Goal: Task Accomplishment & Management: Manage account settings

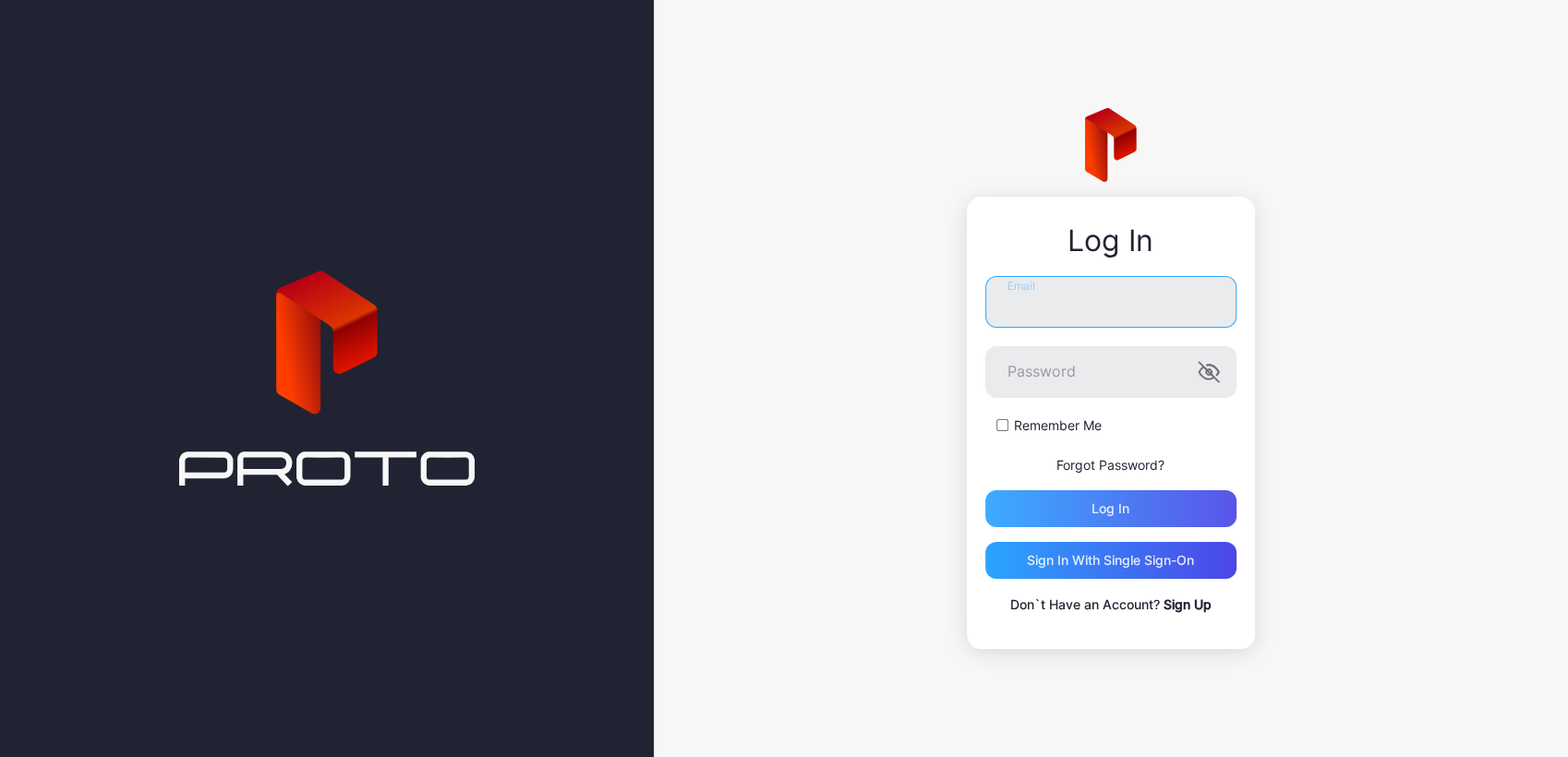
type input "**********"
click at [1068, 503] on div "Log in" at bounding box center [1110, 509] width 251 height 37
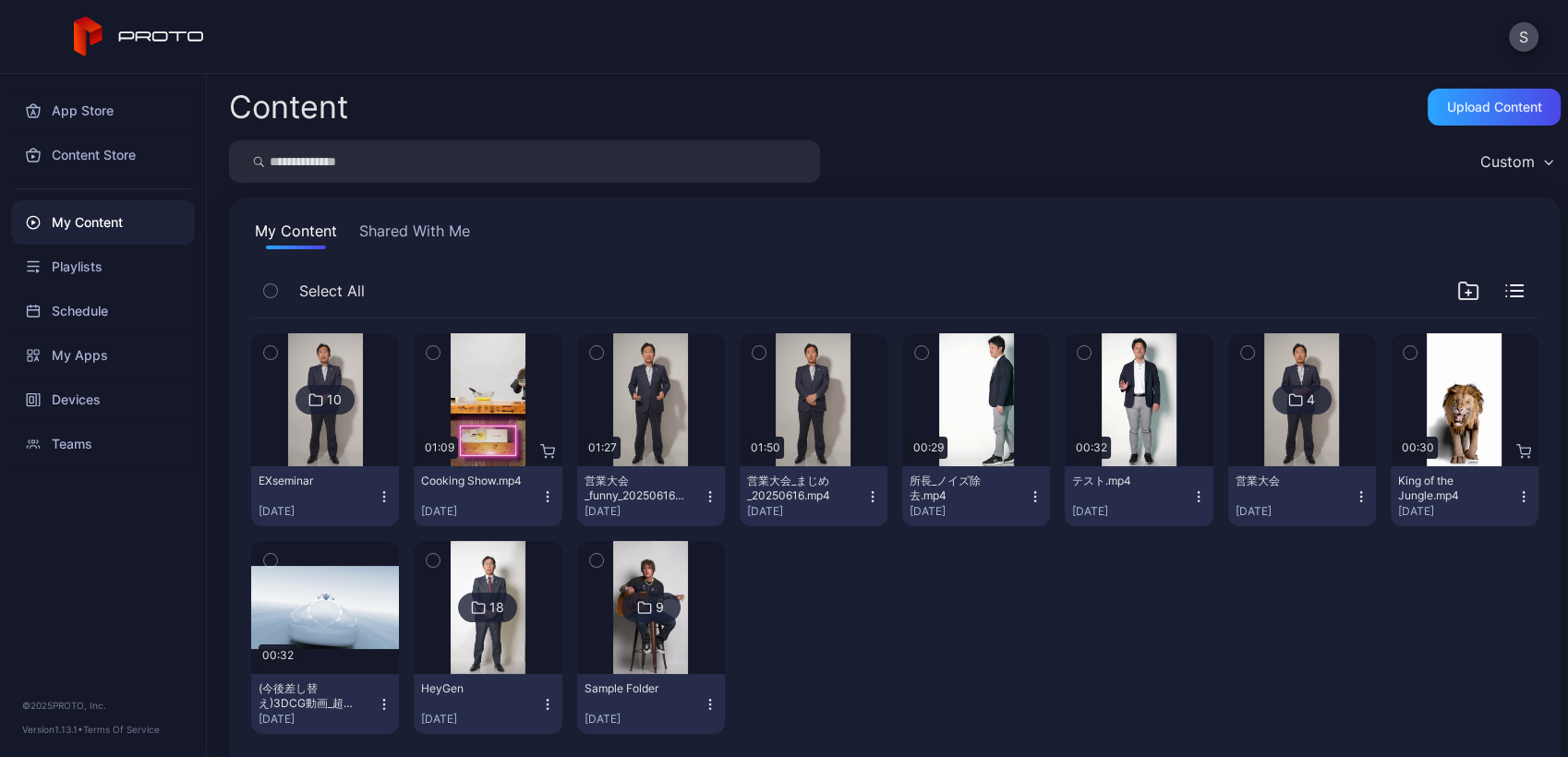
click at [390, 241] on button "Shared With Me" at bounding box center [414, 234] width 118 height 30
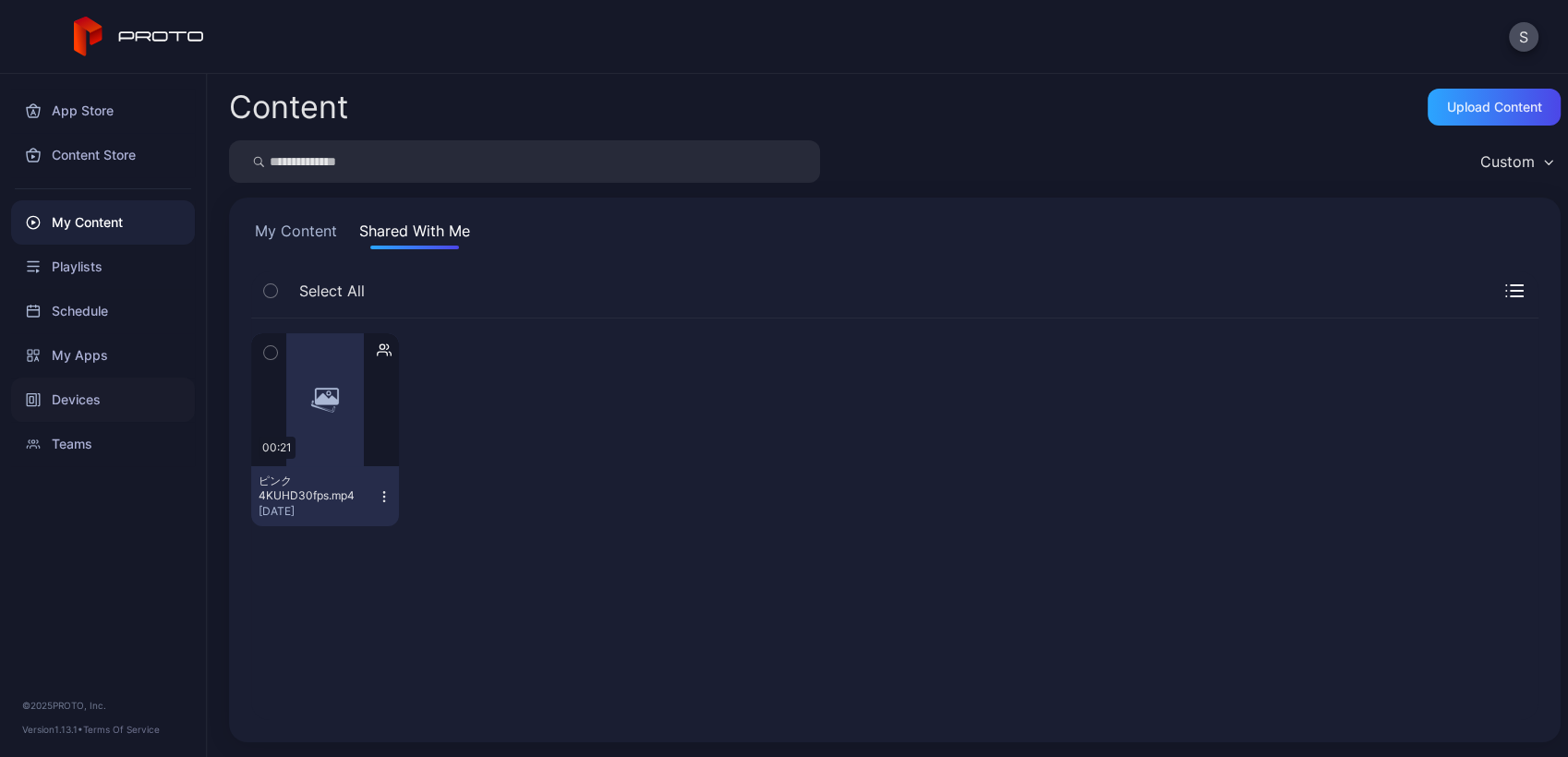
click at [104, 401] on div "Devices" at bounding box center [102, 399] width 184 height 45
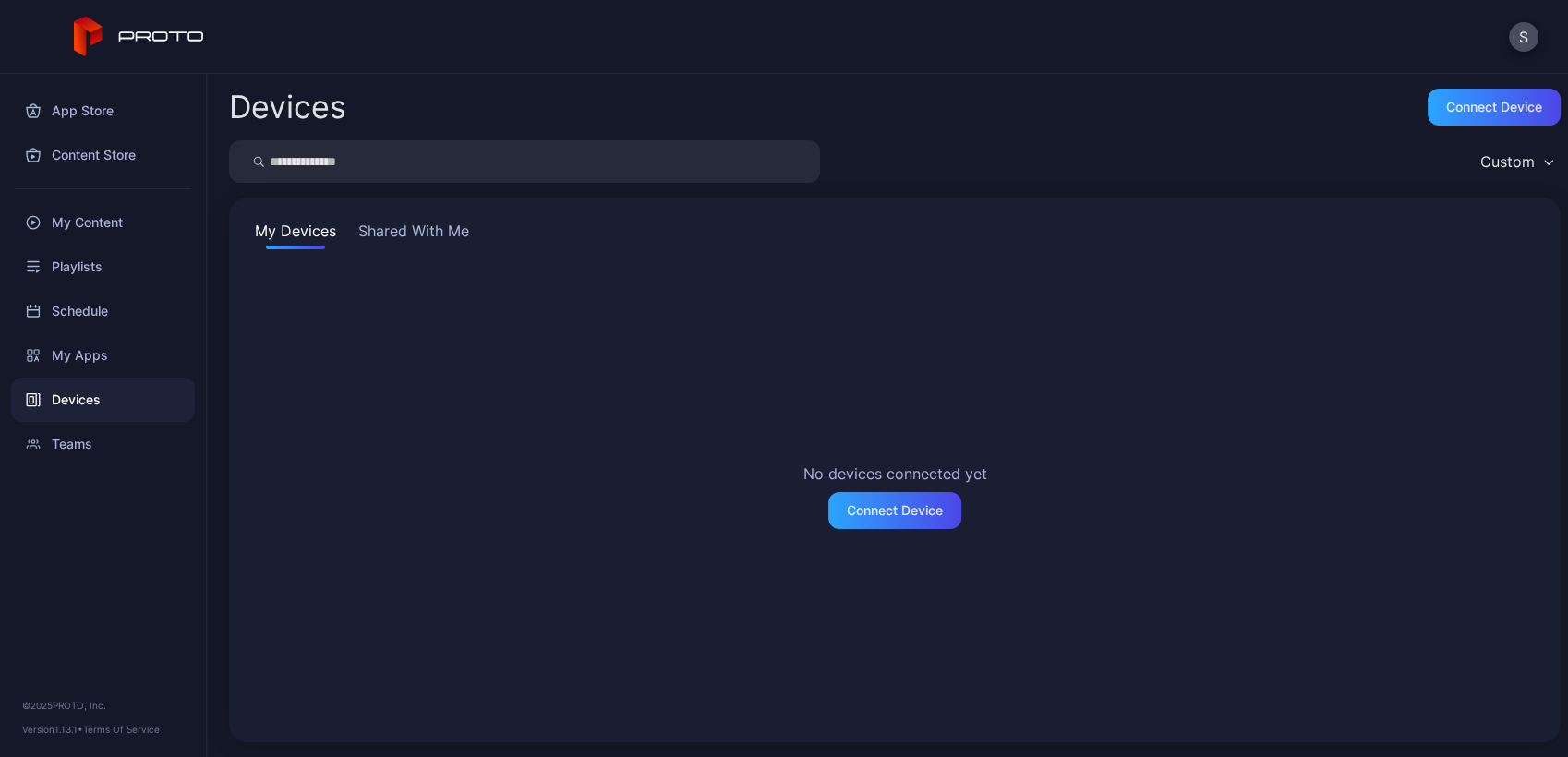
click at [373, 231] on button "Shared With Me" at bounding box center [413, 234] width 118 height 30
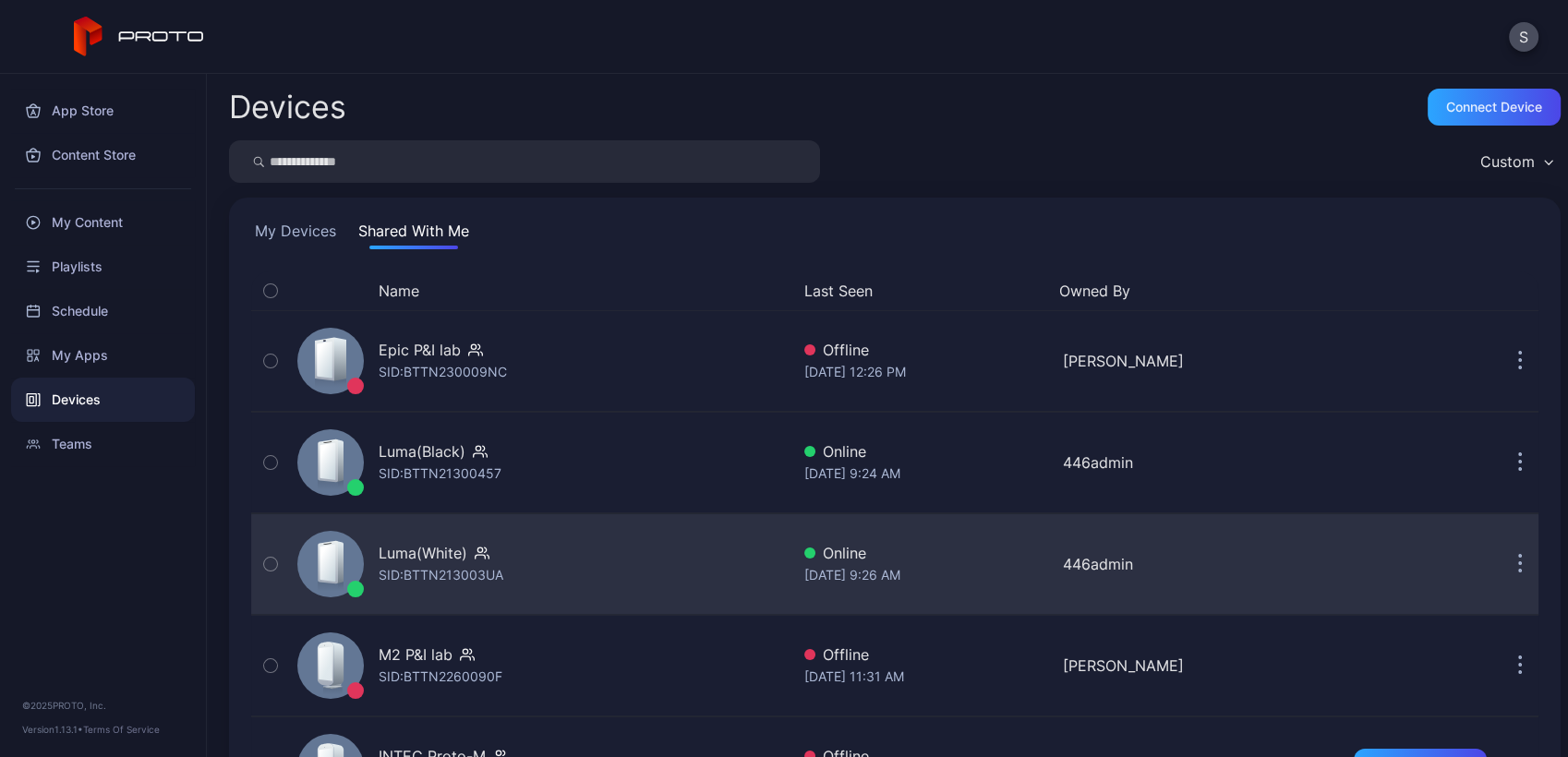
click at [657, 546] on div "Luma(White) SID: BTTN213003UA" at bounding box center [539, 564] width 499 height 92
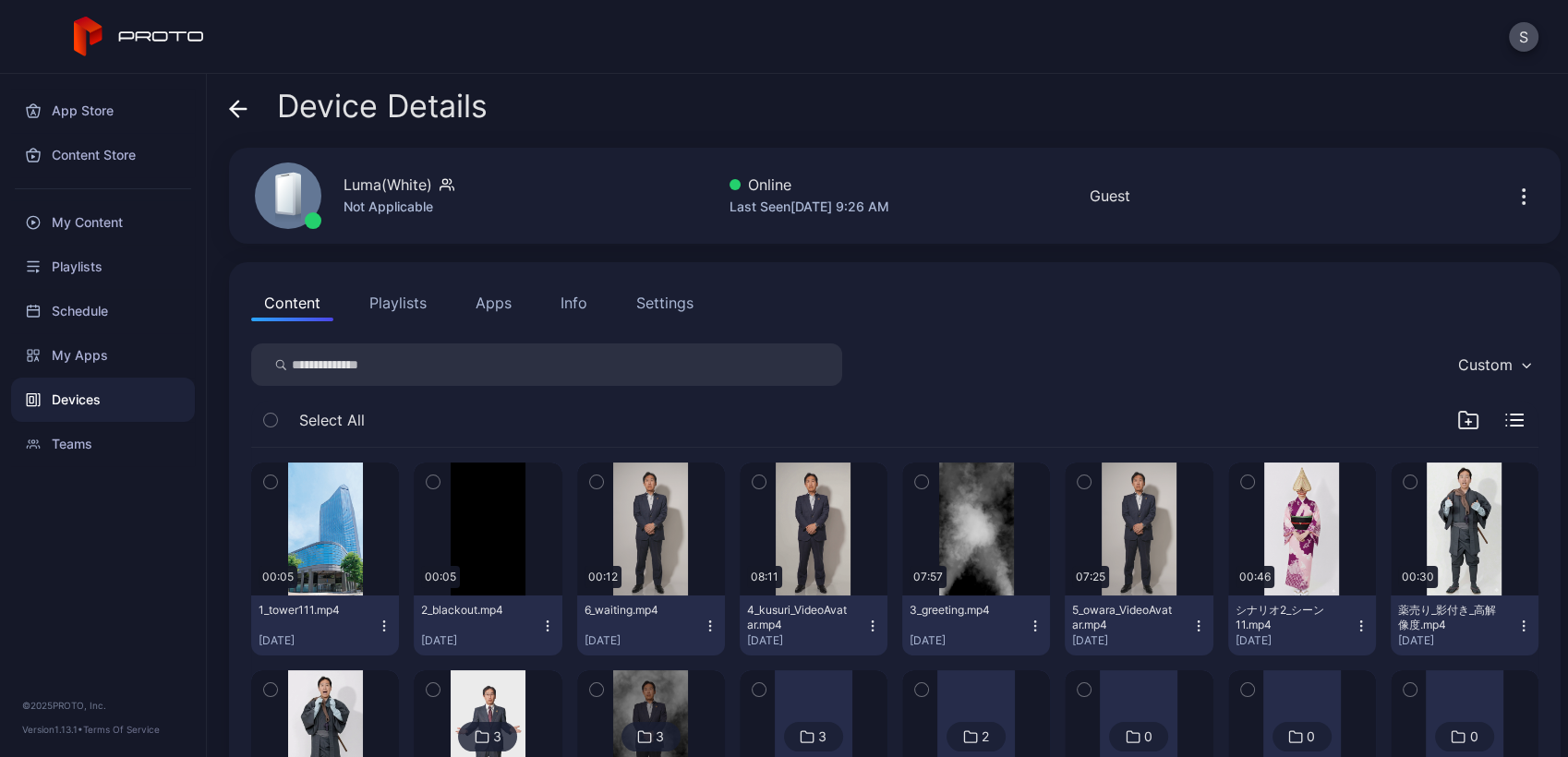
scroll to position [172, 0]
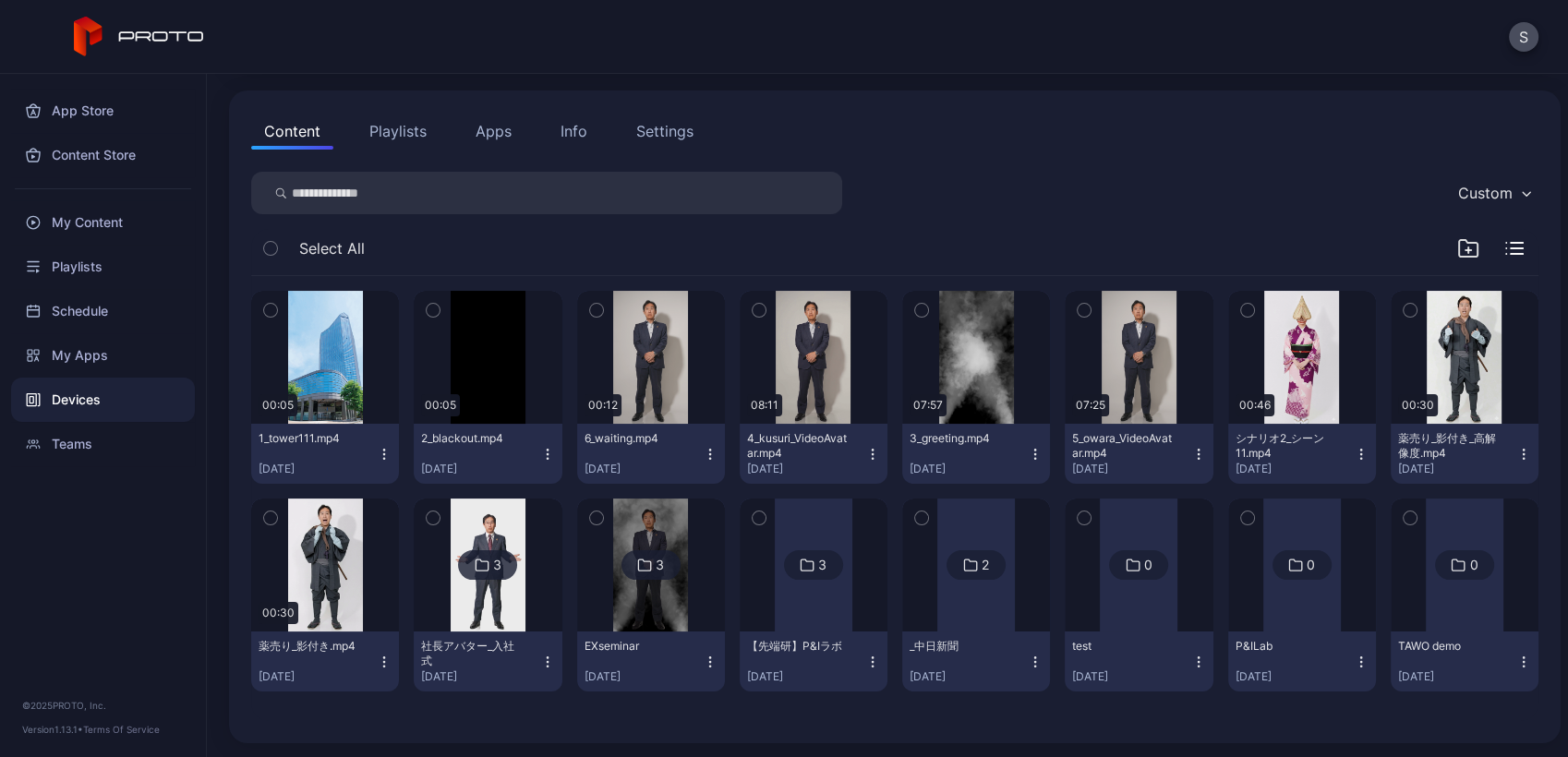
click at [155, 413] on div "Devices" at bounding box center [102, 399] width 184 height 45
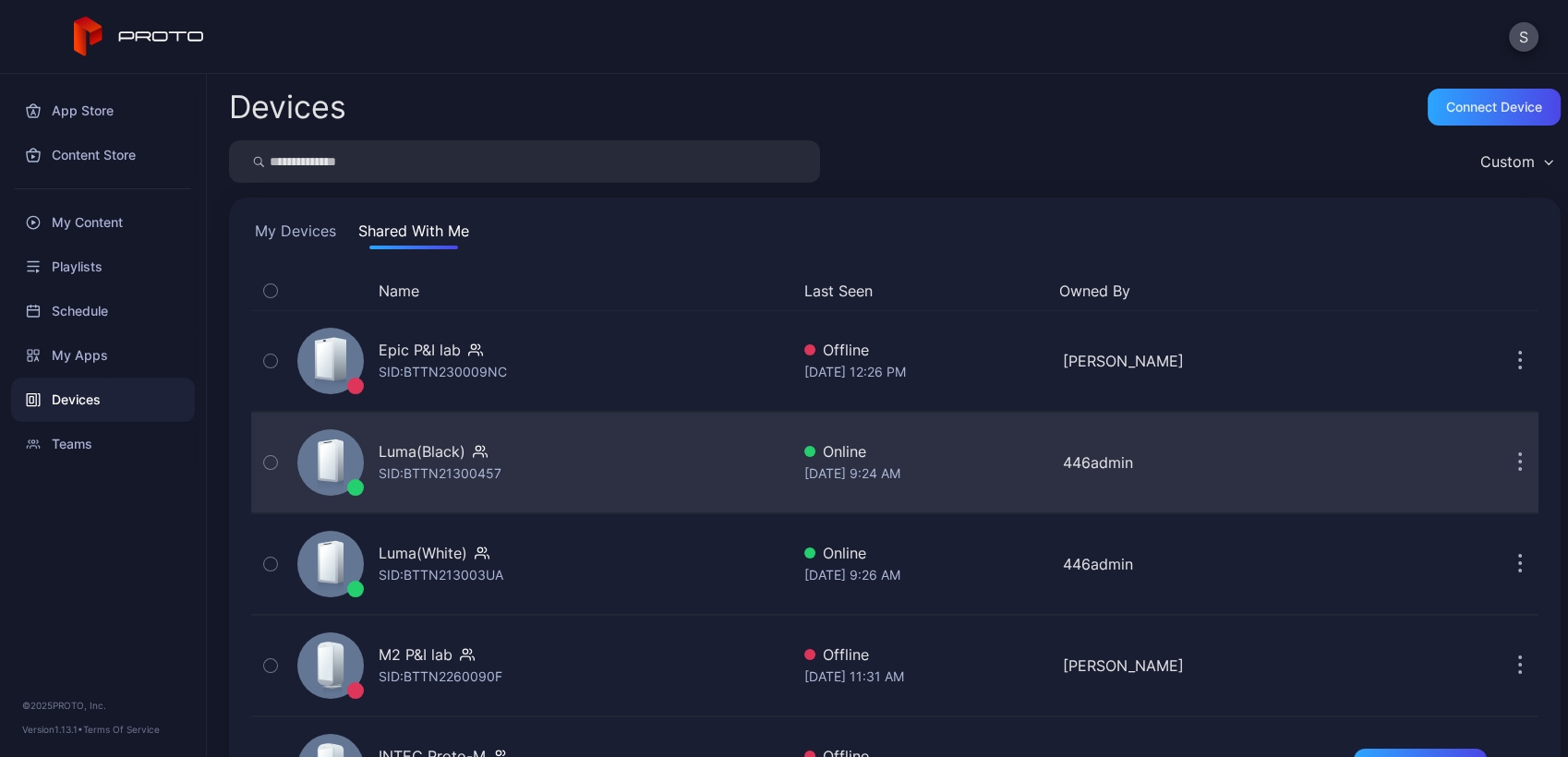
click at [481, 468] on div "SID: BTTN21300457" at bounding box center [440, 474] width 123 height 22
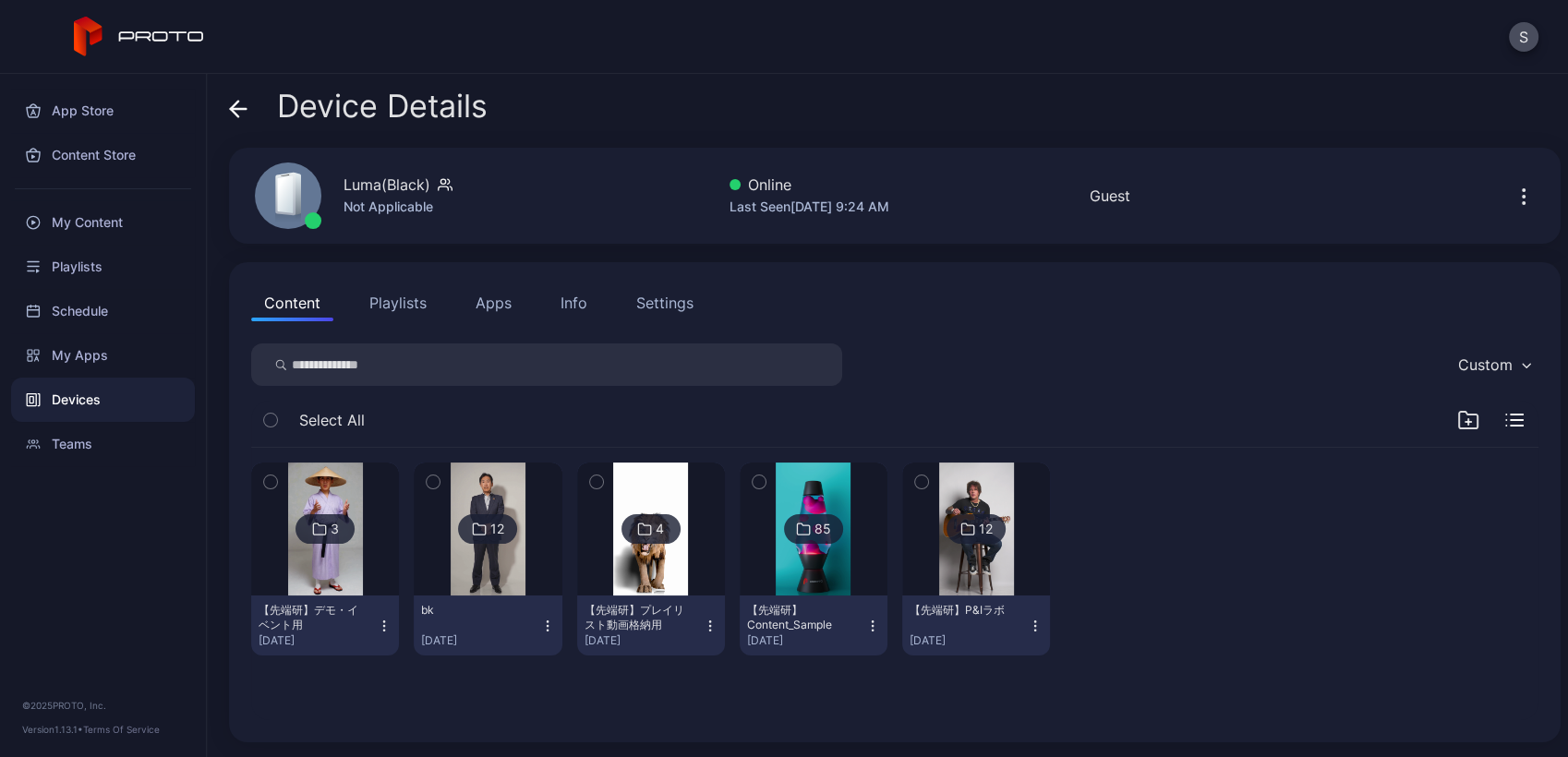
click at [670, 307] on div "Settings" at bounding box center [665, 303] width 58 height 22
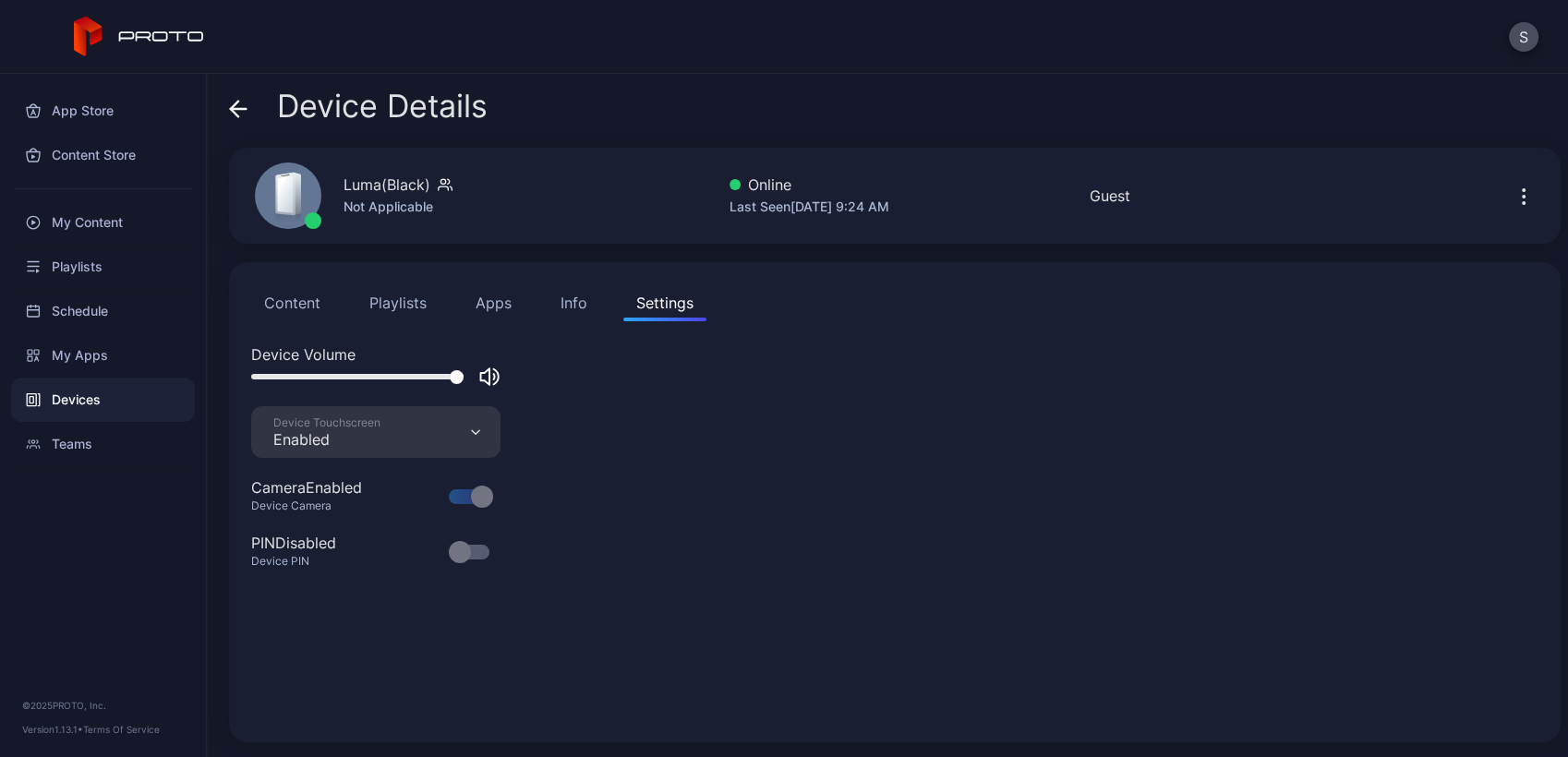
click at [586, 302] on button "Info" at bounding box center [573, 302] width 53 height 37
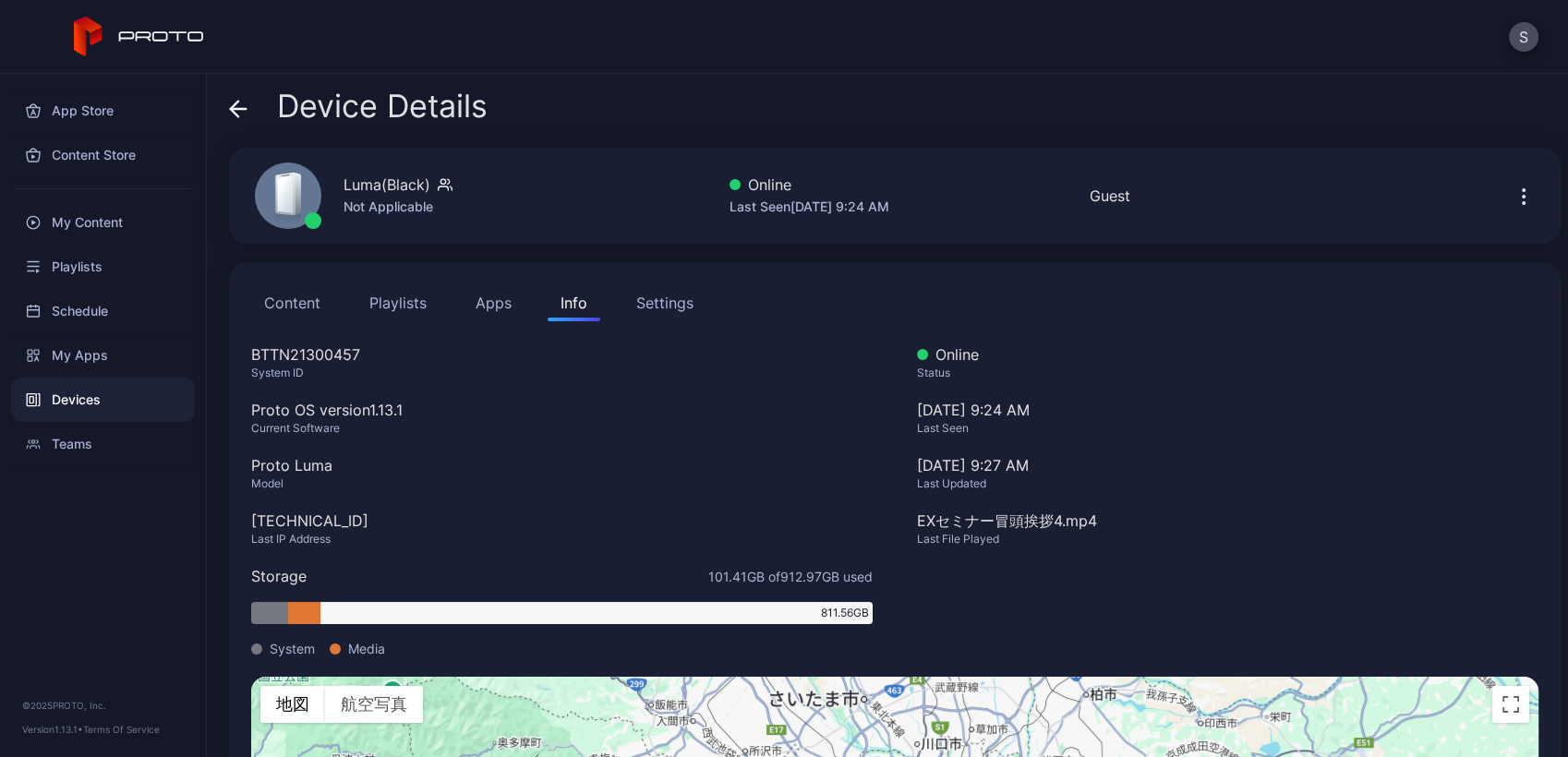
click at [1512, 205] on icon "button" at bounding box center [1523, 197] width 22 height 22
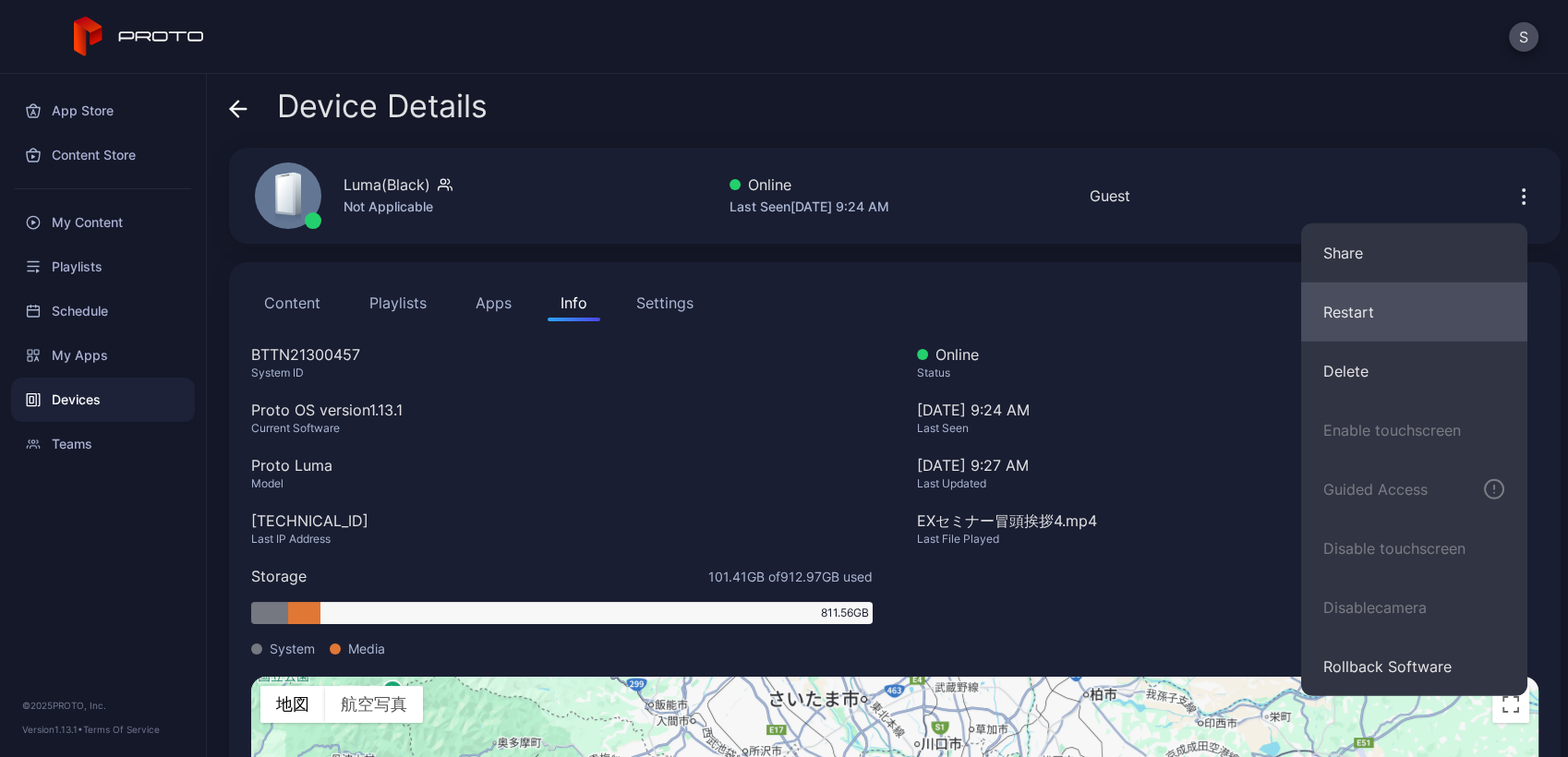
click at [1430, 317] on button "Restart" at bounding box center [1414, 313] width 226 height 60
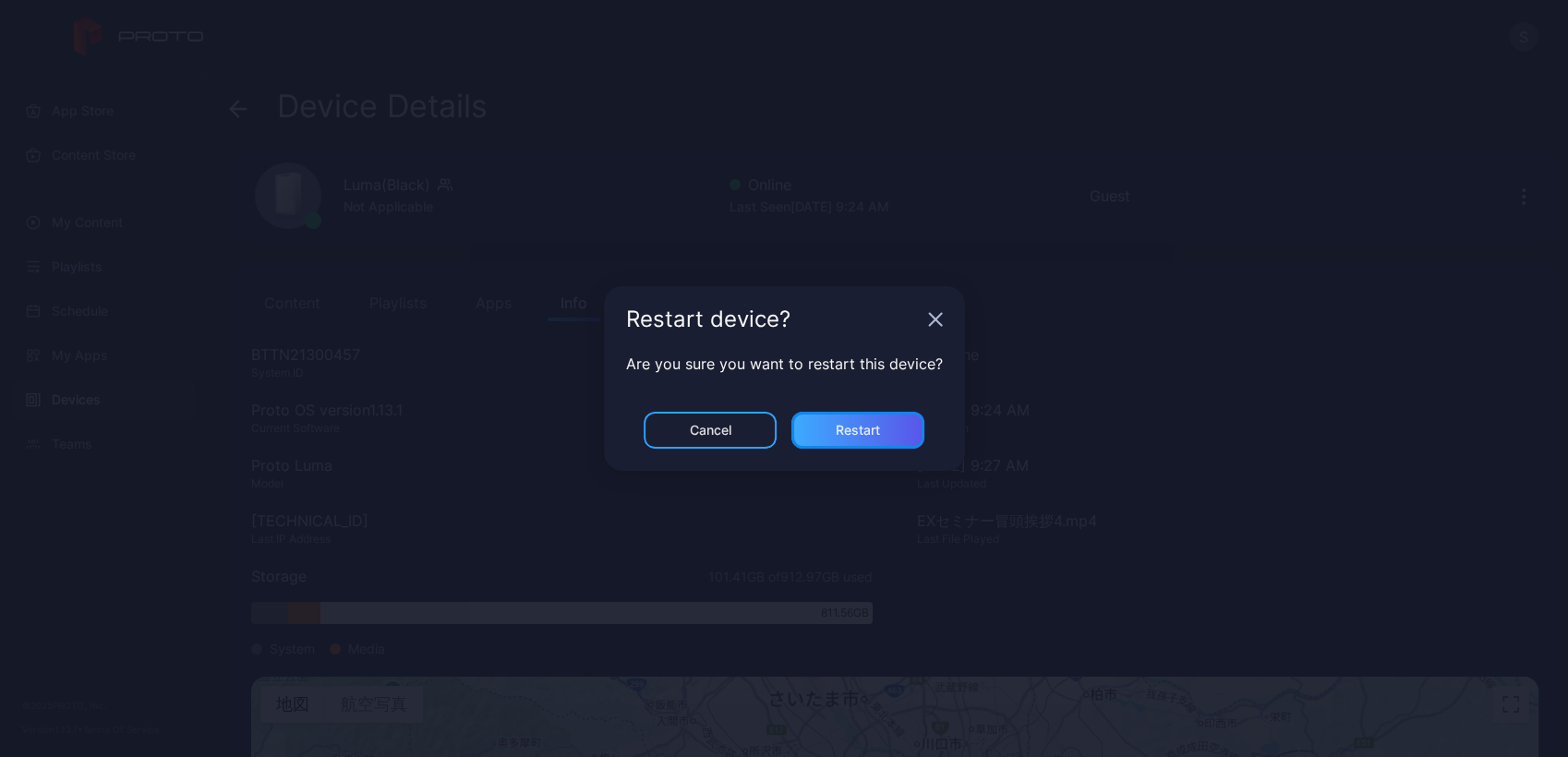
click at [821, 429] on div "Restart" at bounding box center [858, 430] width 133 height 37
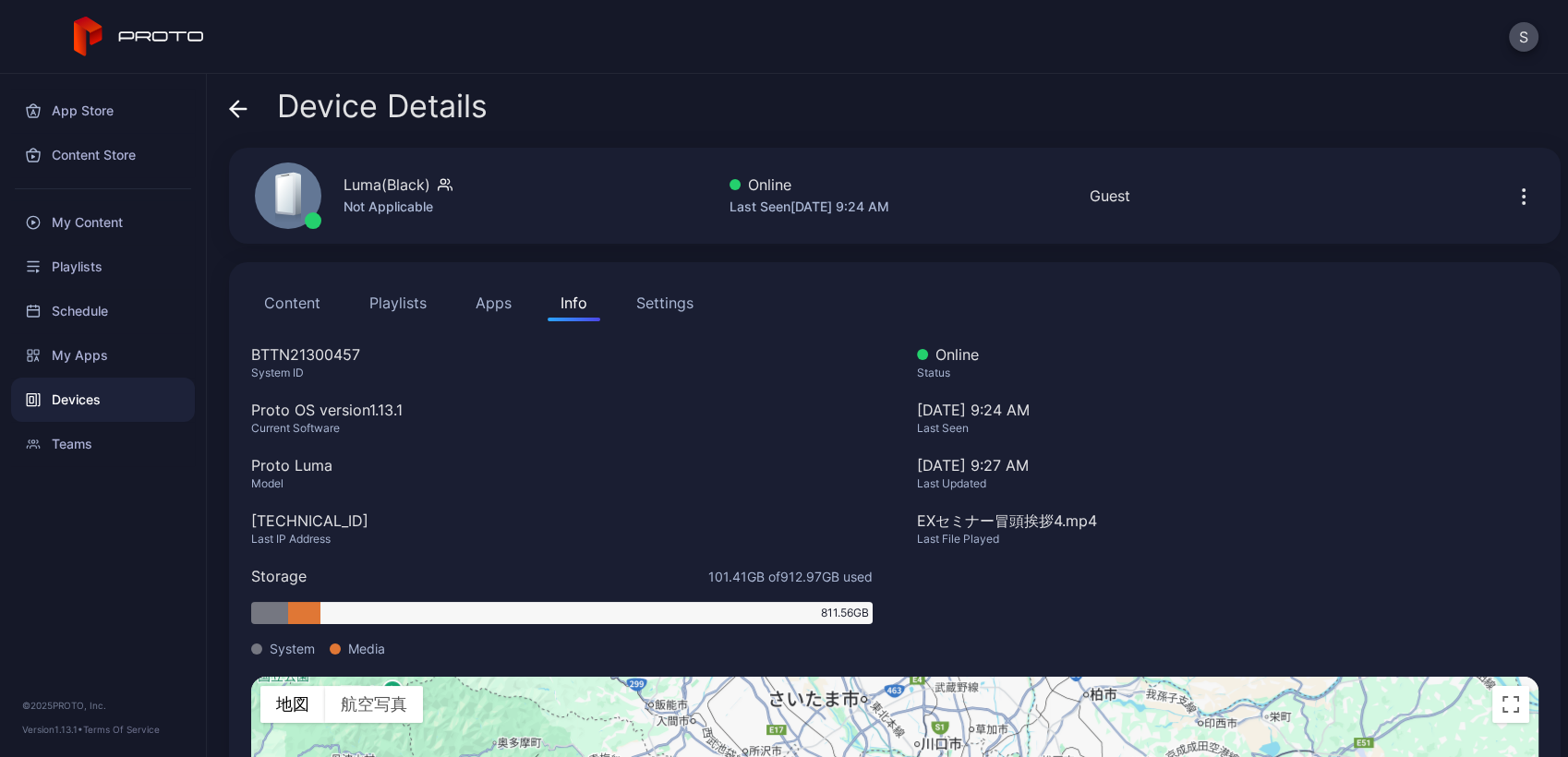
click at [1522, 191] on icon "button" at bounding box center [1523, 191] width 2 height 2
click at [1030, 327] on div "Content Playlists Apps Info Settings BTTN21300457 System ID Proto OS version 1.…" at bounding box center [895, 646] width 1332 height 768
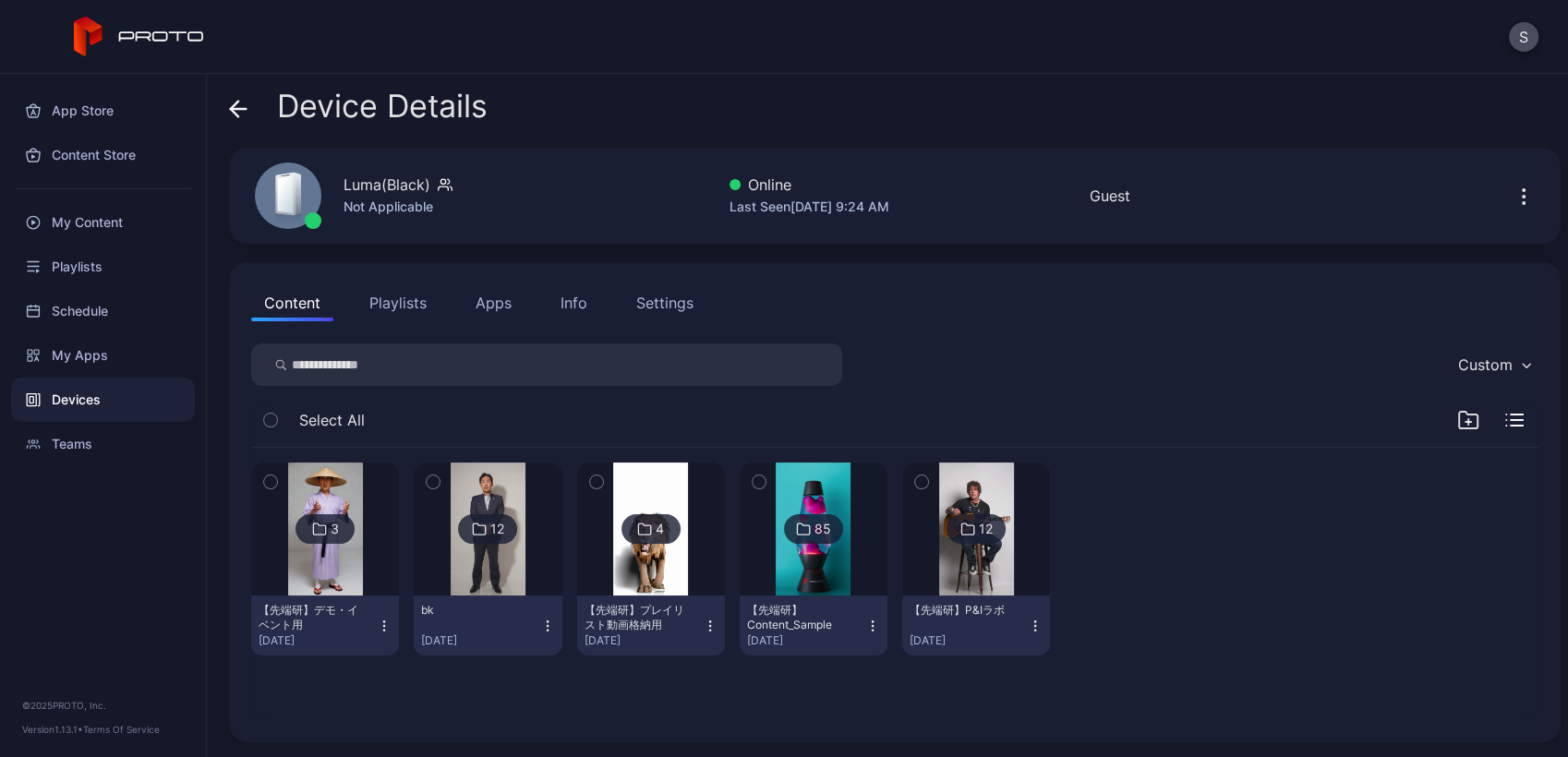
click at [1512, 192] on icon "button" at bounding box center [1523, 197] width 22 height 22
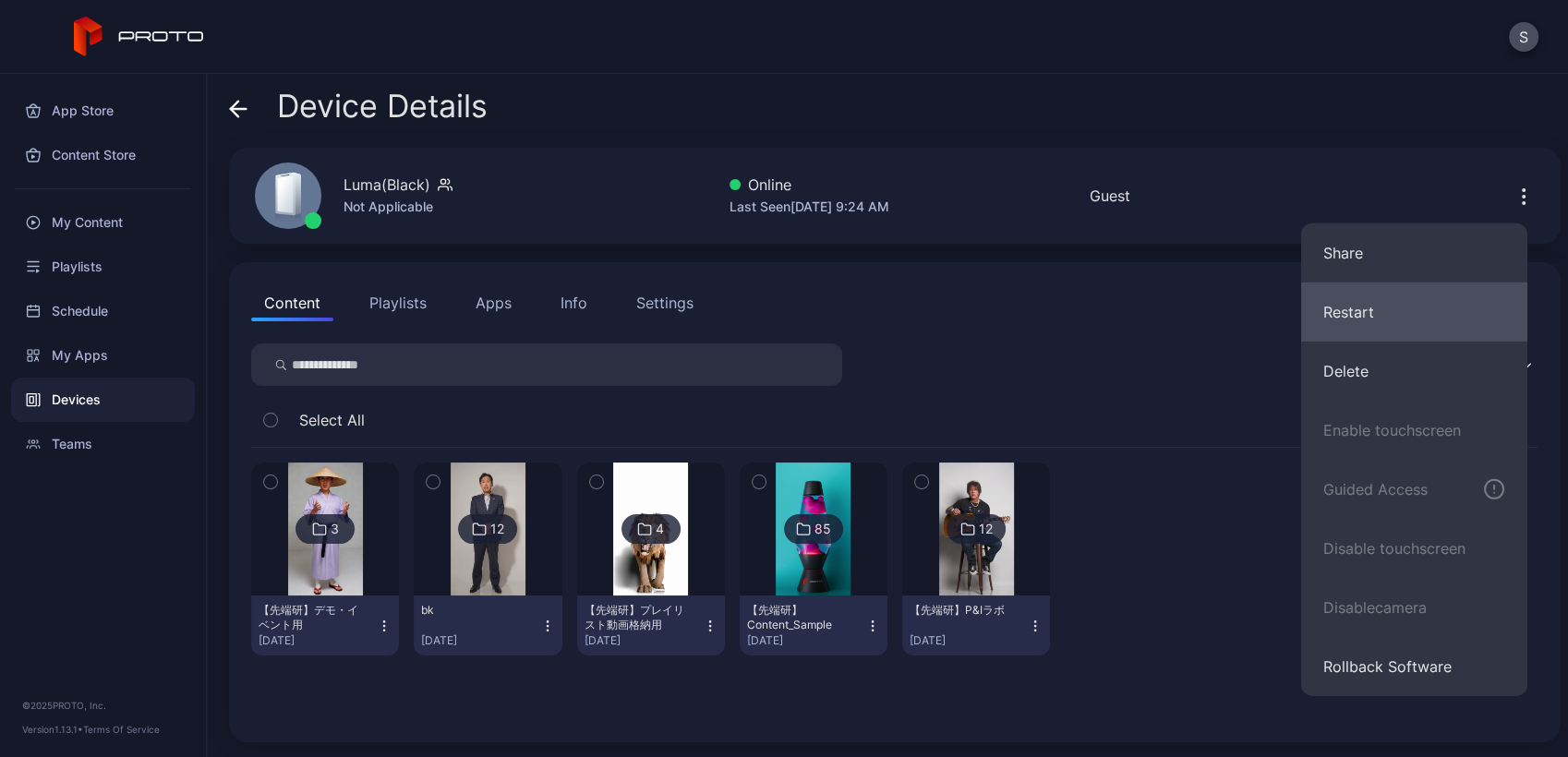
click at [1399, 308] on button "Restart" at bounding box center [1414, 313] width 226 height 60
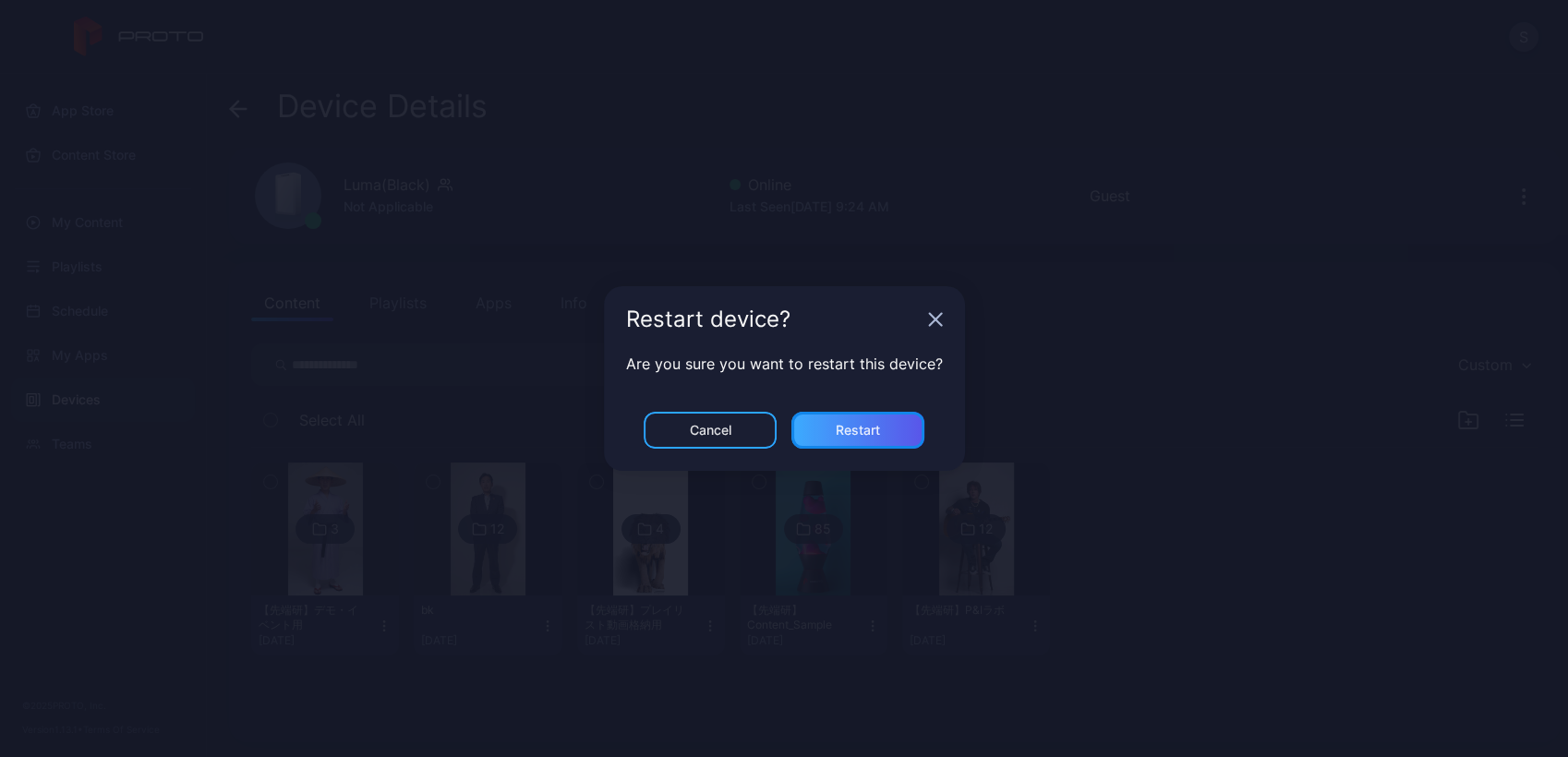
click at [843, 431] on div "Restart" at bounding box center [857, 430] width 45 height 15
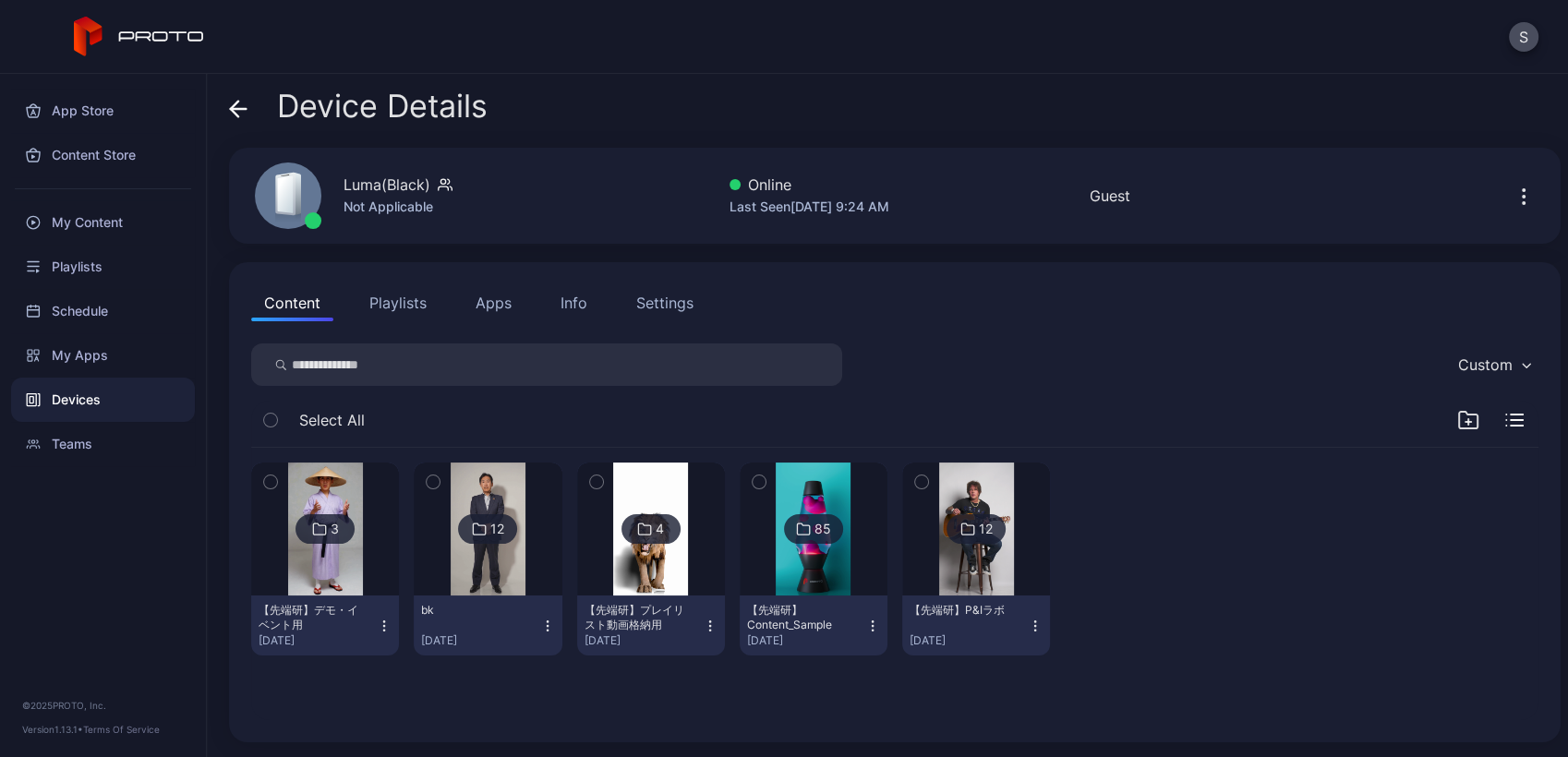
click at [938, 344] on div "Custom" at bounding box center [895, 365] width 1287 height 43
click at [235, 104] on icon at bounding box center [233, 108] width 7 height 16
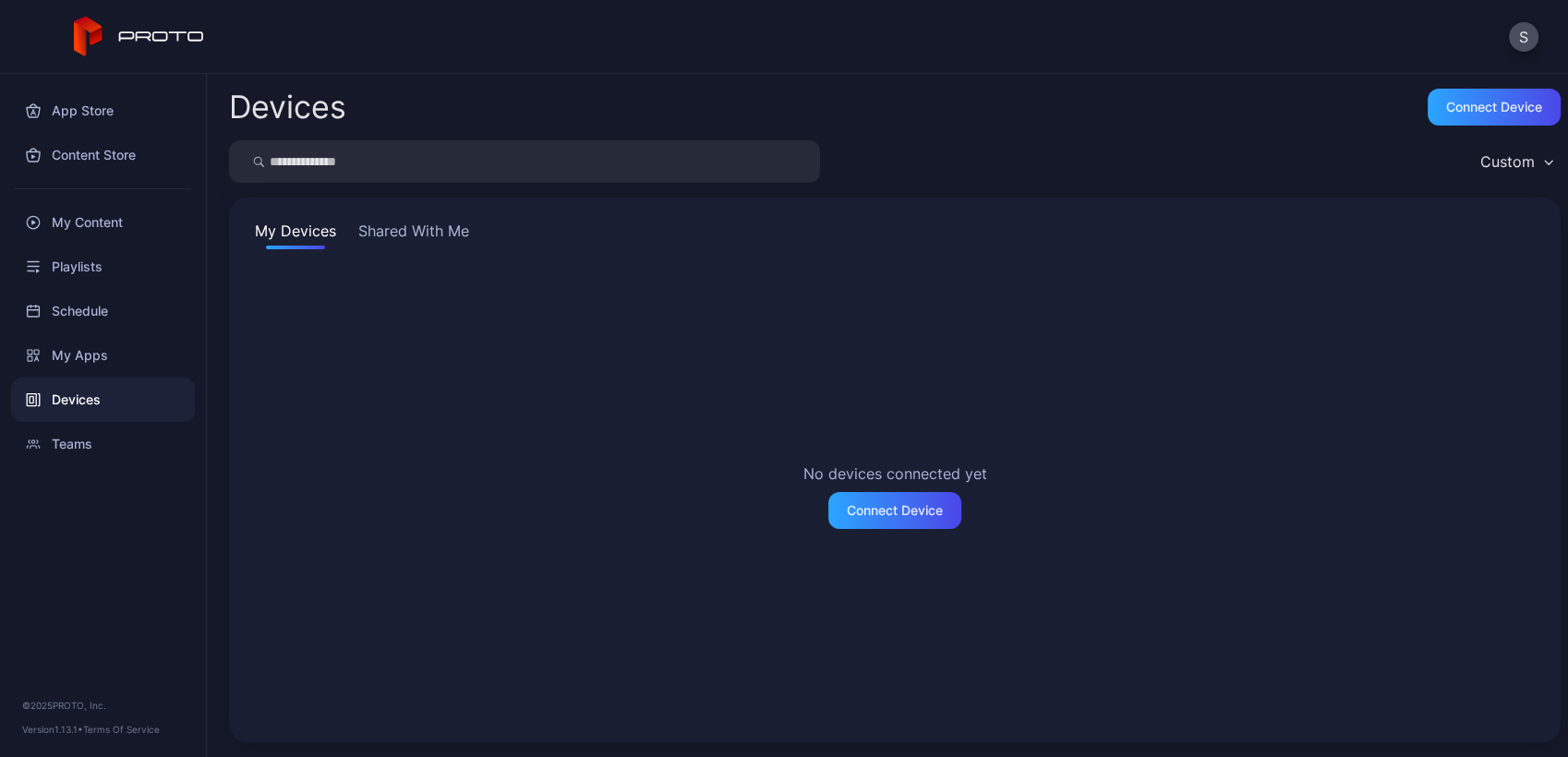
click at [117, 397] on div "Devices" at bounding box center [102, 399] width 184 height 45
drag, startPoint x: 308, startPoint y: 330, endPoint x: 318, endPoint y: 292, distance: 39.3
click at [318, 292] on div "No devices connected yet Connect Device" at bounding box center [895, 496] width 1287 height 449
click at [396, 240] on button "Shared With Me" at bounding box center [413, 234] width 118 height 30
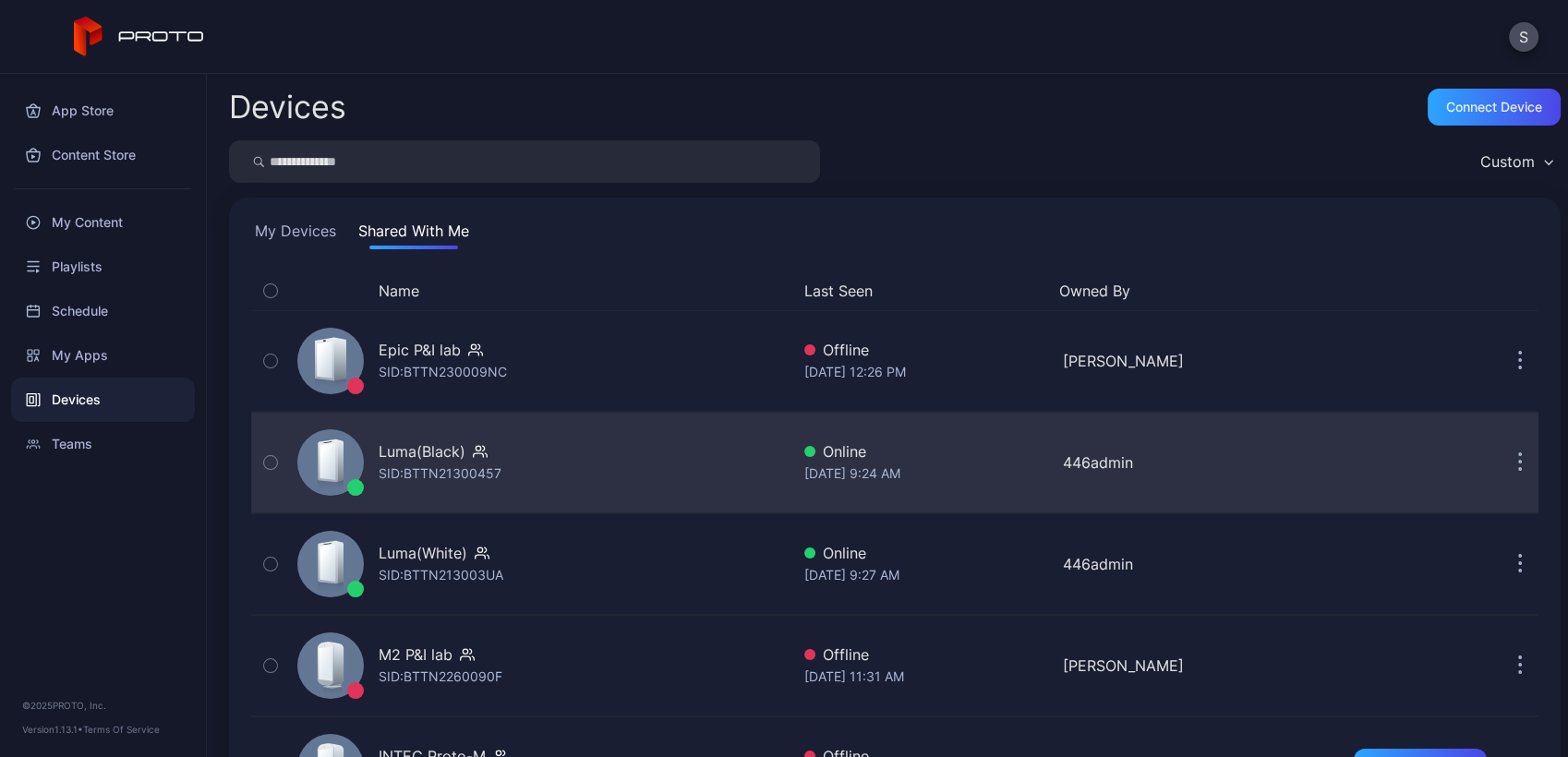
click at [560, 440] on div "Luma(Black) SID: BTTN21300457" at bounding box center [539, 462] width 499 height 92
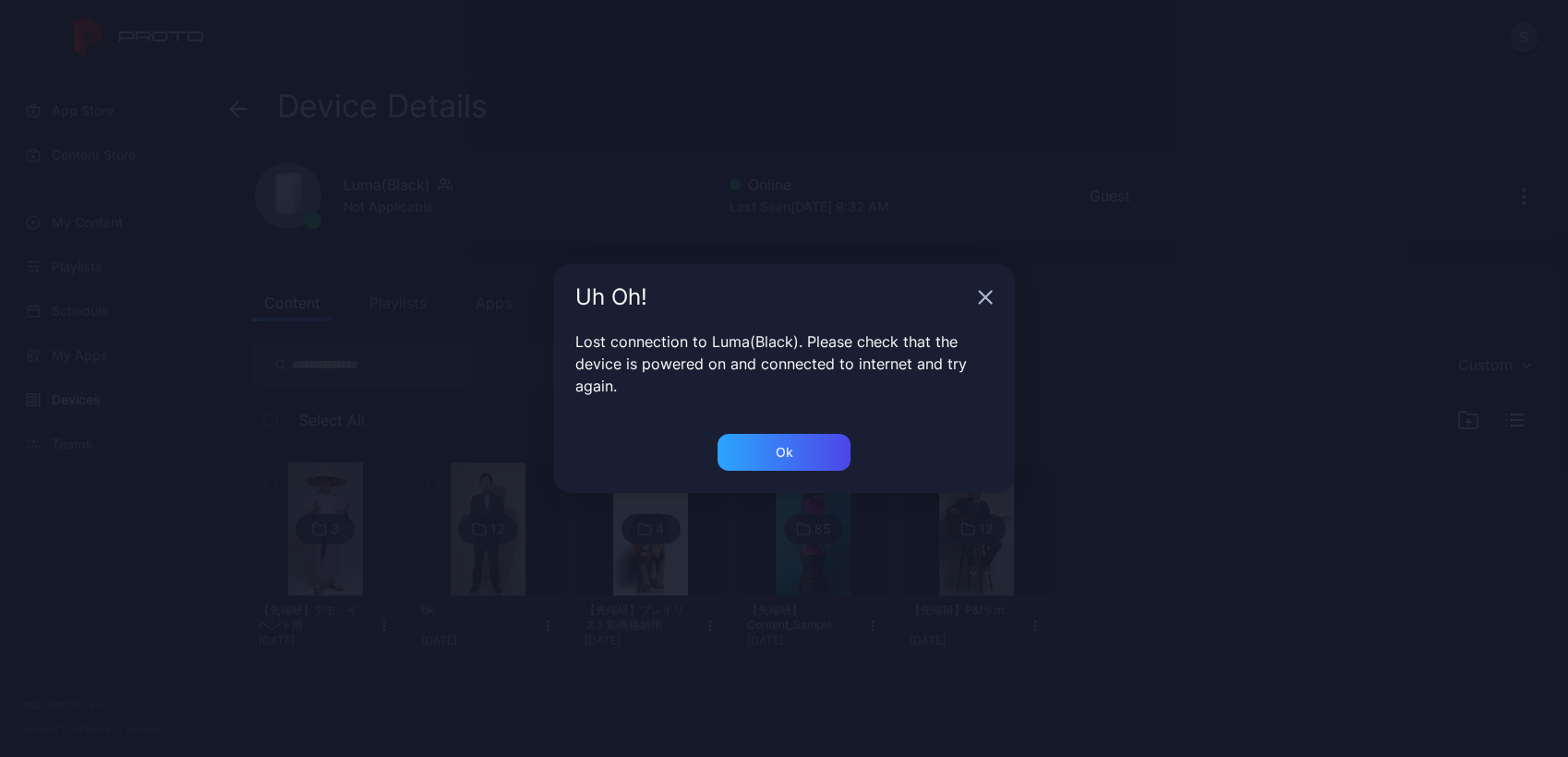
click at [1164, 402] on div "Uh Oh! Lost connection to Luma(Black). Please check that the device is powered …" at bounding box center [784, 378] width 1568 height 757
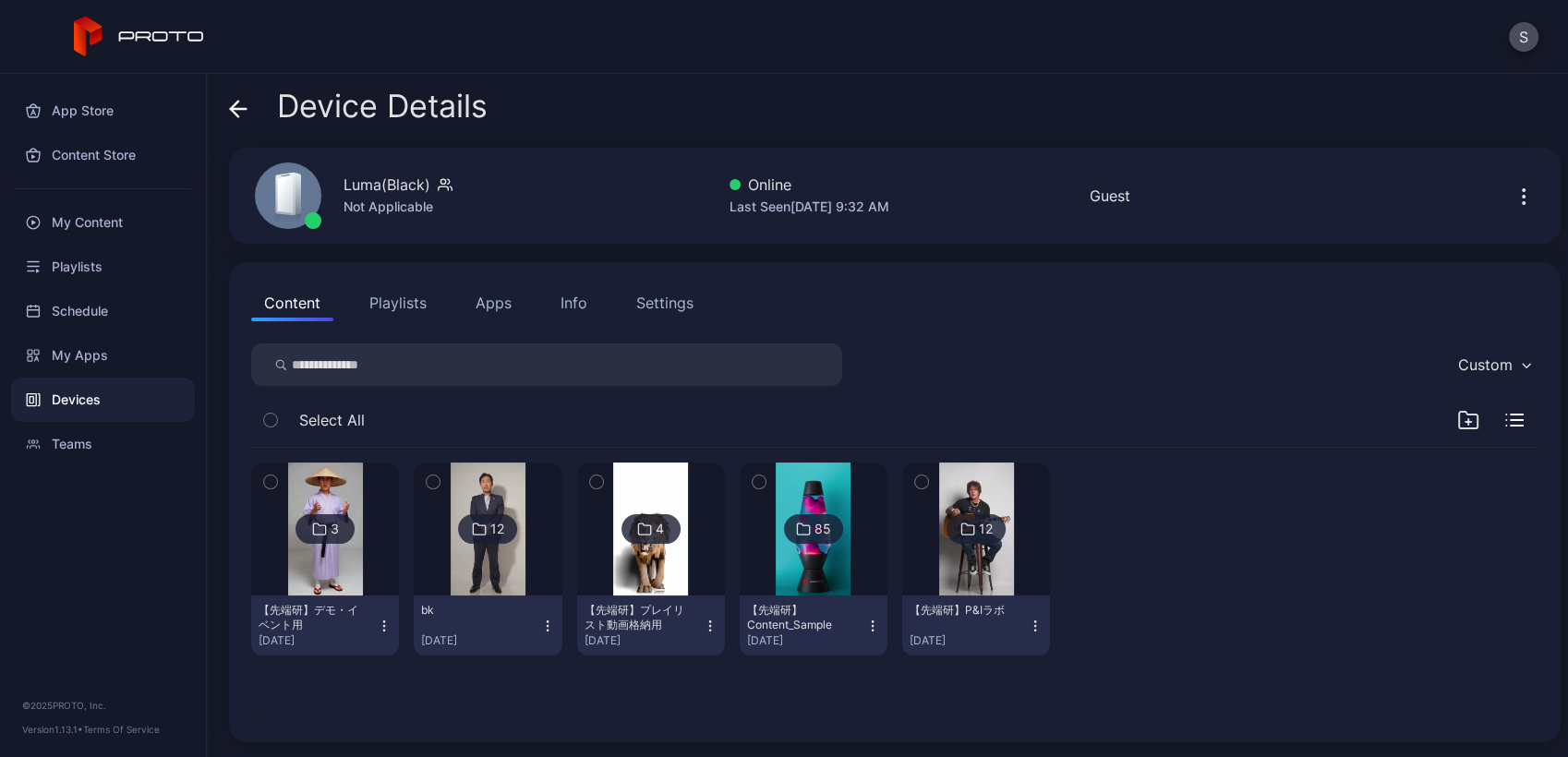
click at [947, 563] on img at bounding box center [976, 530] width 74 height 133
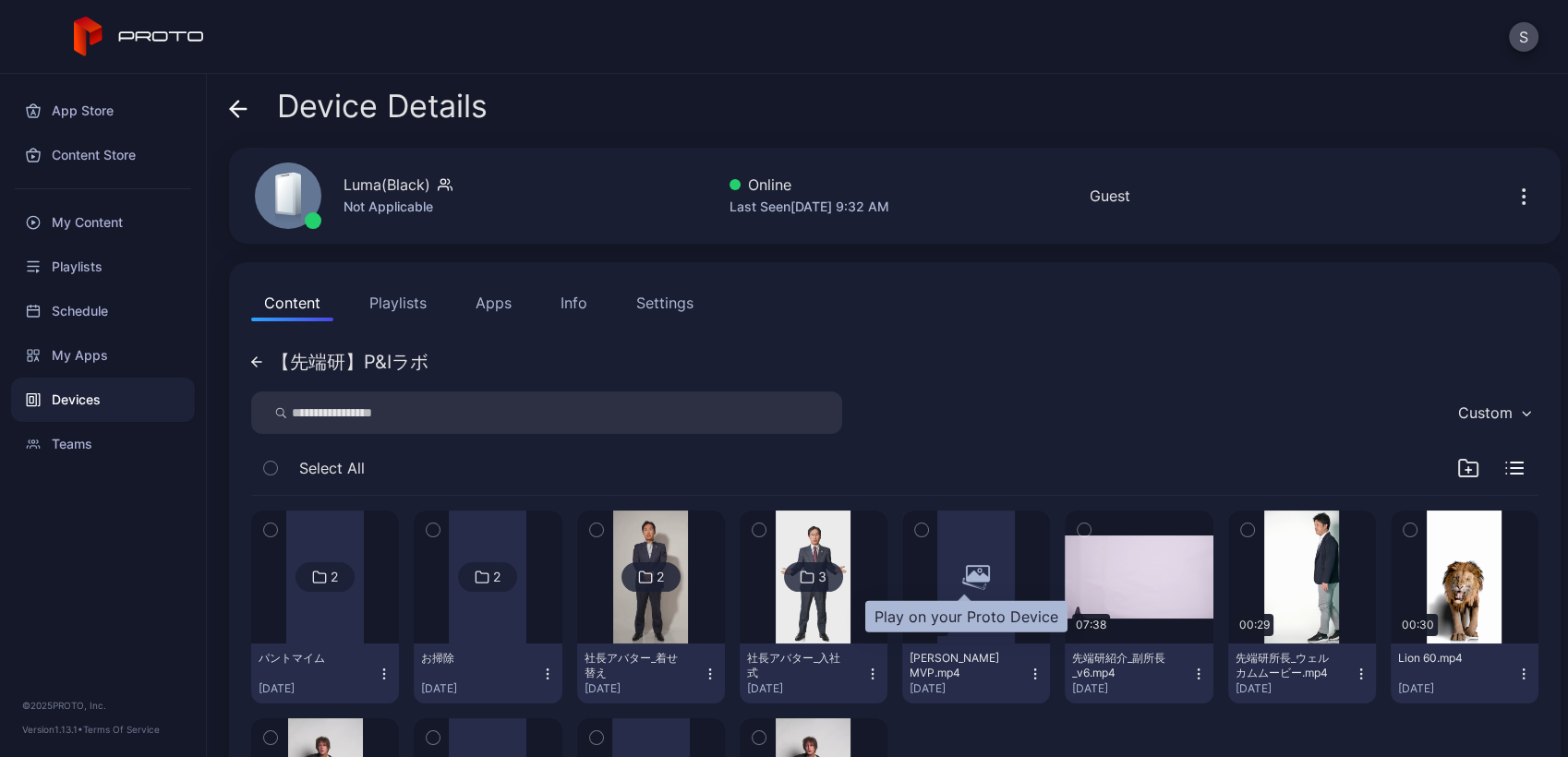
scroll to position [205, 0]
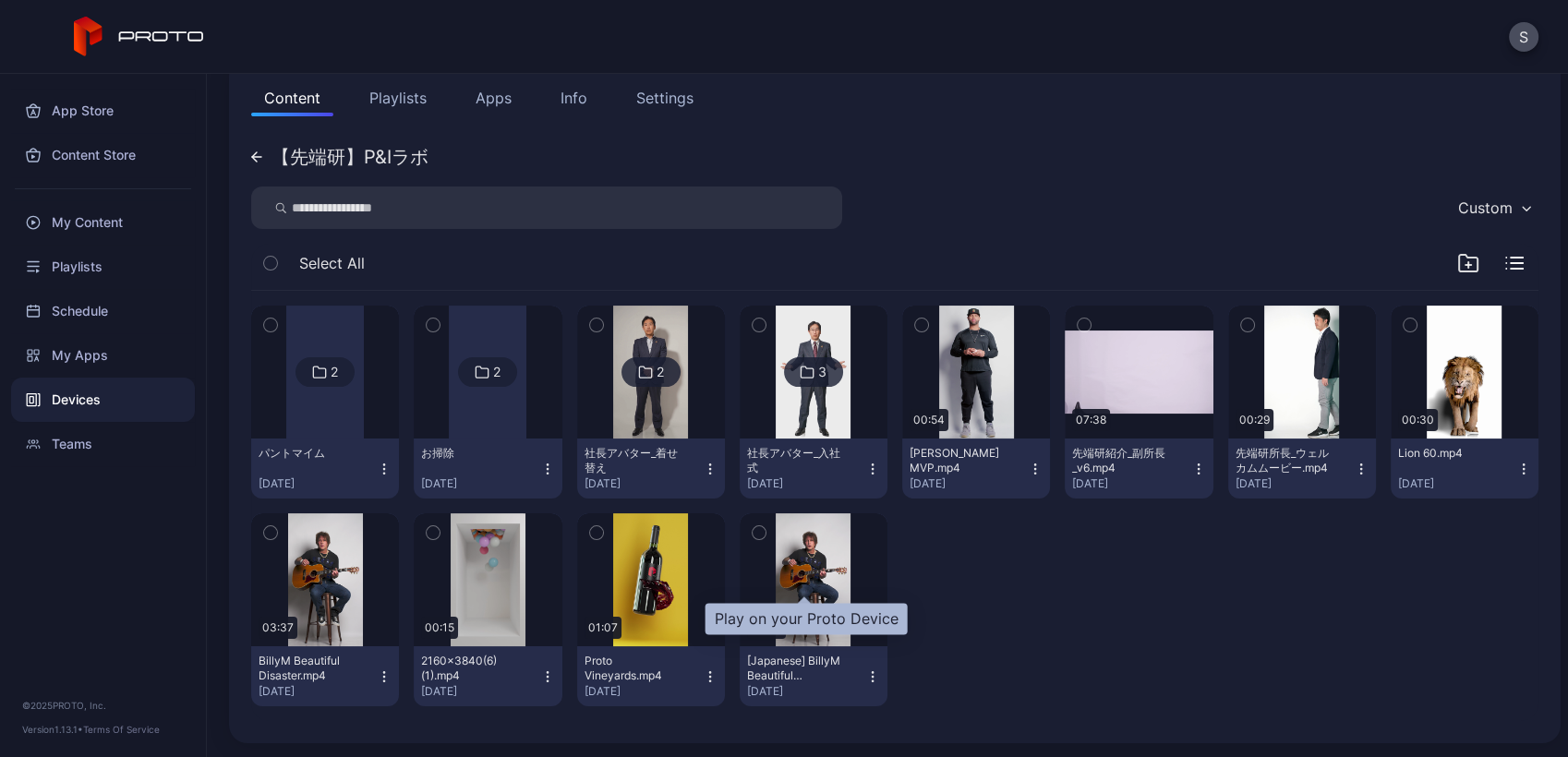
click at [760, 631] on div "Play on your Proto Device" at bounding box center [806, 619] width 203 height 32
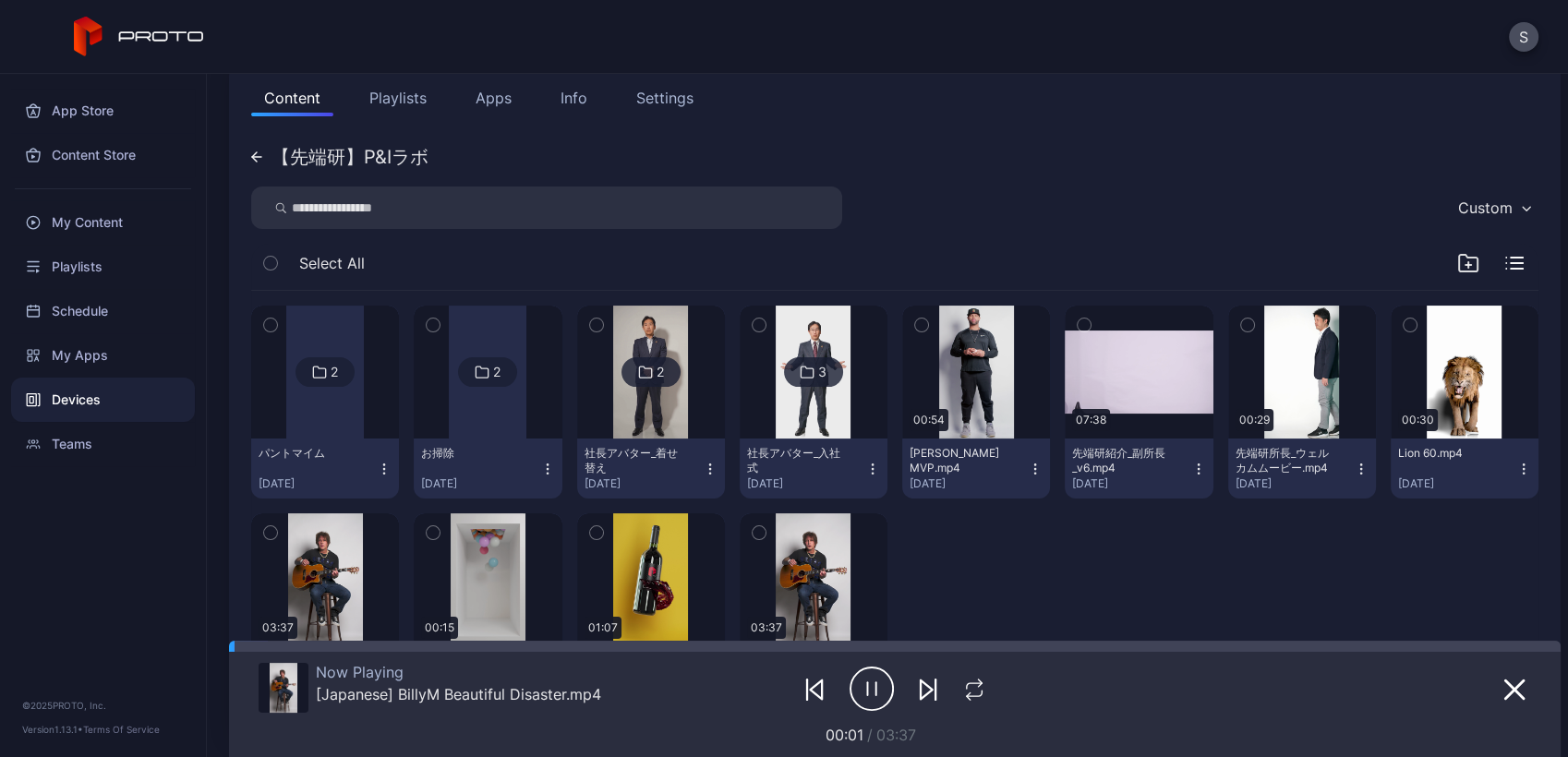
click at [849, 680] on icon "button" at bounding box center [871, 688] width 45 height 46
click at [1503, 692] on button "button" at bounding box center [1513, 689] width 33 height 26
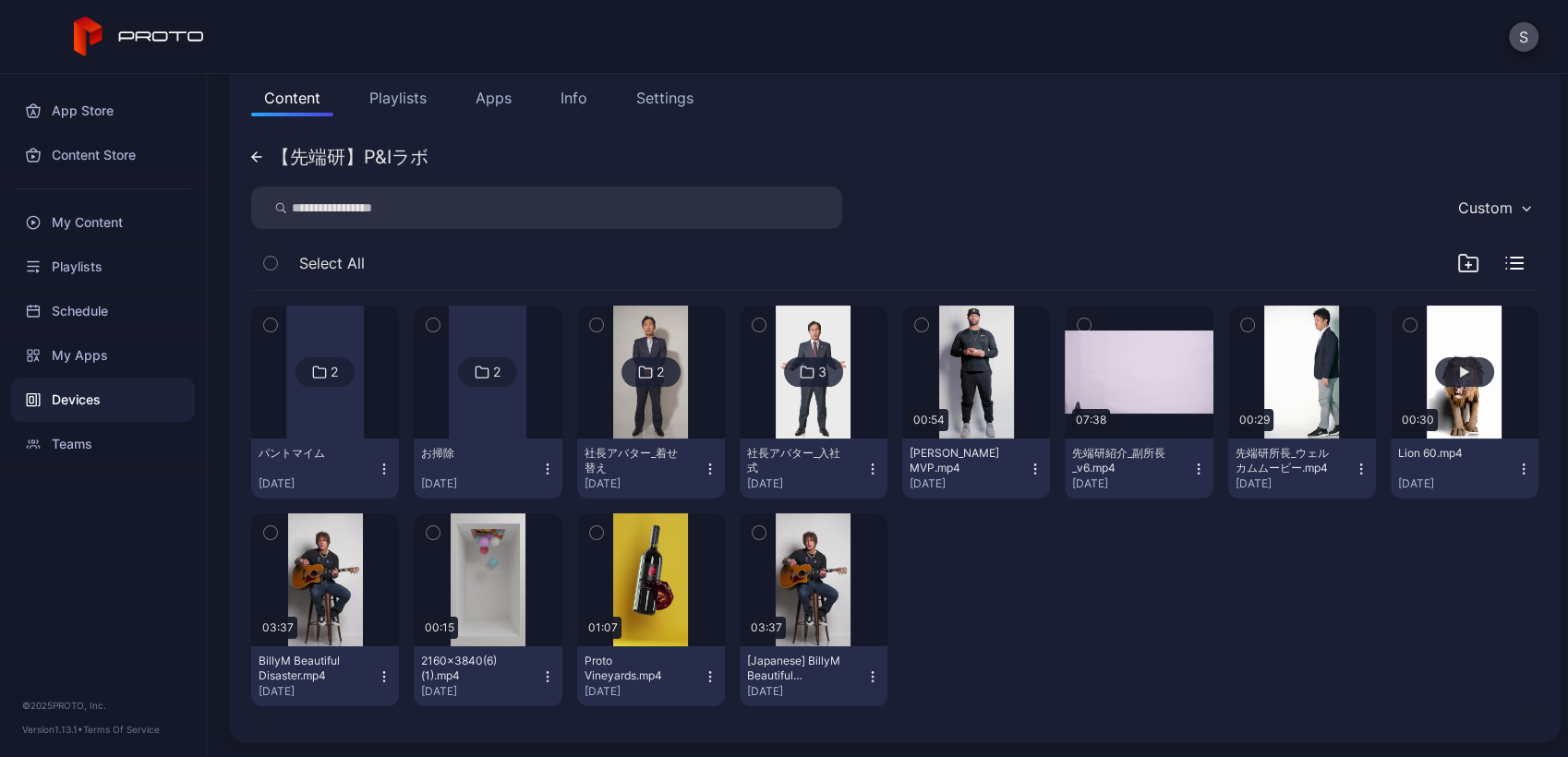
click at [1477, 382] on button "button" at bounding box center [1464, 373] width 148 height 133
click at [991, 211] on div "Custom" at bounding box center [895, 208] width 1287 height 43
